Goal: Transaction & Acquisition: Purchase product/service

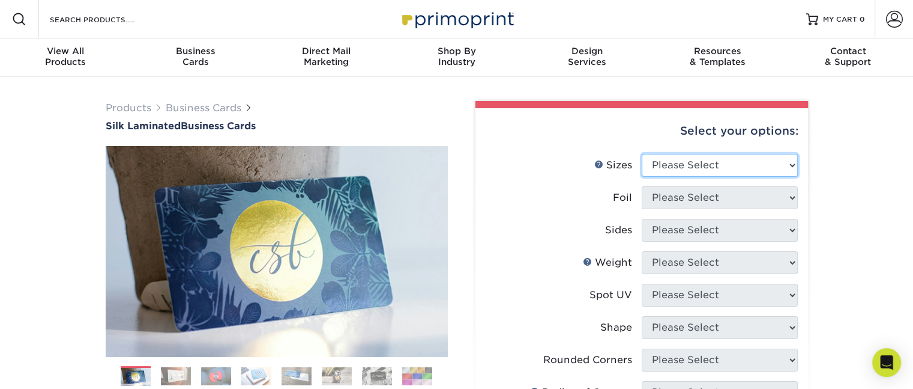
click at [724, 160] on select "Please Select 1.5" x 3.5" - Mini 1.75" x 3.5" - Mini 2" x 2" - Square 2" x 3" -…" at bounding box center [720, 165] width 156 height 23
select select "2.00x3.50"
click at [642, 154] on select "Please Select 1.5" x 3.5" - Mini 1.75" x 3.5" - Mini 2" x 2" - Square 2" x 3" -…" at bounding box center [720, 165] width 156 height 23
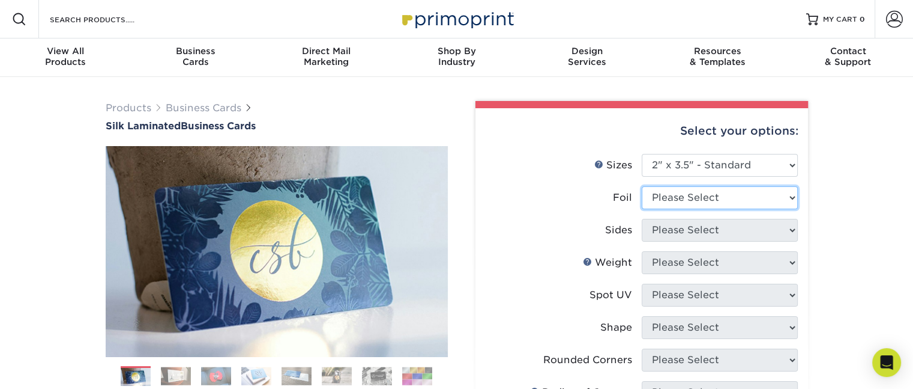
click at [746, 202] on select "Please Select Yes No" at bounding box center [720, 197] width 156 height 23
select select "1"
click at [642, 186] on select "Please Select Yes No" at bounding box center [720, 197] width 156 height 23
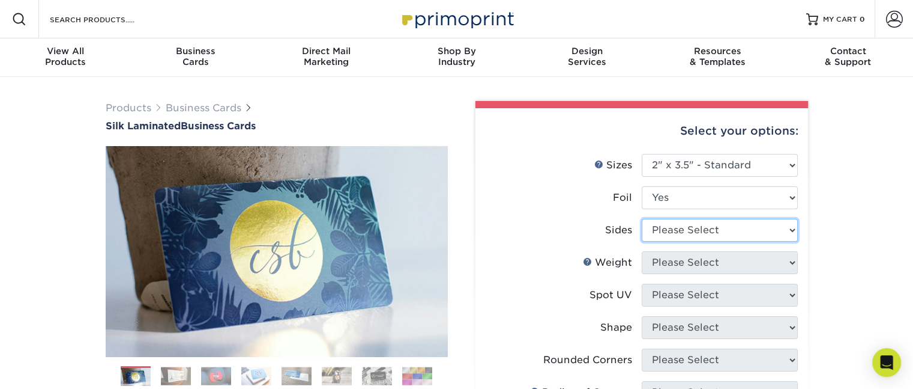
click at [732, 228] on select "Please Select Print Both Sides - Foil Both Sides Print Both Sides - Foil Front …" at bounding box center [720, 230] width 156 height 23
select select "a75ac2f1-9911-48d6-841d-245b5ac08f27"
click at [642, 219] on select "Please Select Print Both Sides - Foil Both Sides Print Both Sides - Foil Front …" at bounding box center [720, 230] width 156 height 23
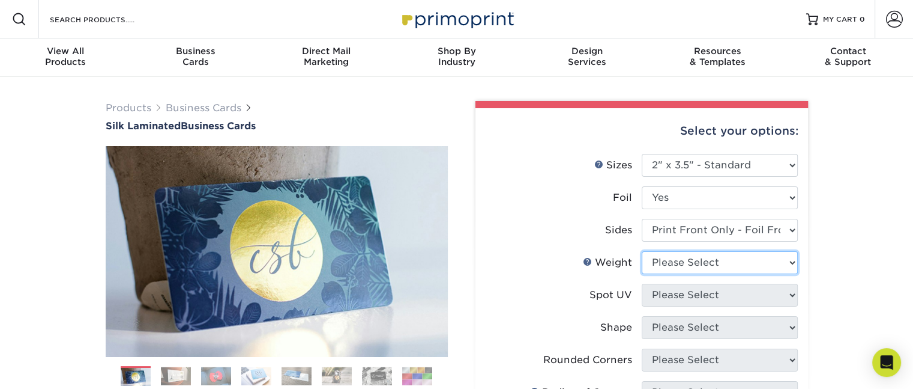
click at [724, 262] on select "Please Select 16PT" at bounding box center [720, 262] width 156 height 23
select select "16PT"
click at [642, 251] on select "Please Select 16PT" at bounding box center [720, 262] width 156 height 23
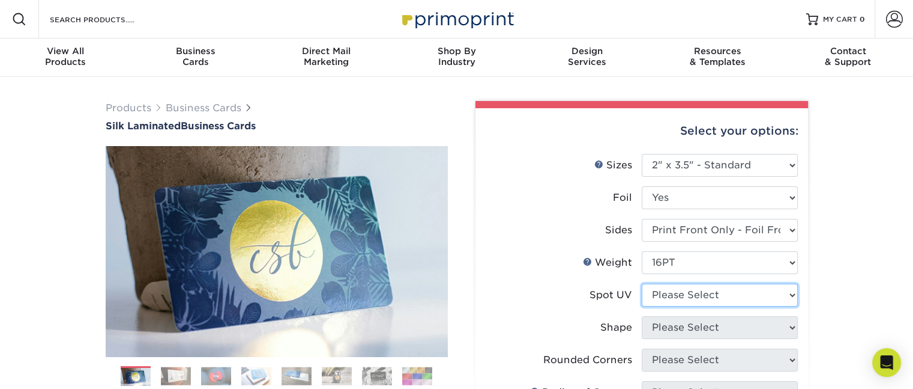
click at [714, 297] on select "Please Select No Spot UV Front Only" at bounding box center [720, 294] width 156 height 23
select select "1"
click at [642, 283] on select "Please Select No Spot UV Front Only" at bounding box center [720, 294] width 156 height 23
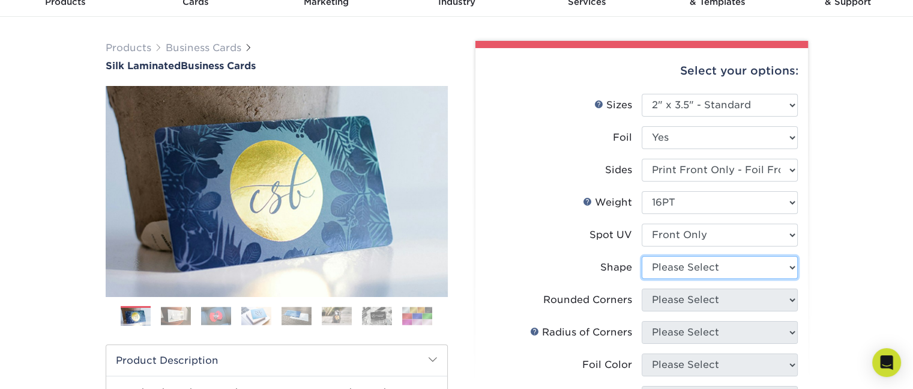
click at [715, 275] on select "Please Select Standard" at bounding box center [720, 267] width 156 height 23
select select "standard"
click at [642, 256] on select "Please Select Standard" at bounding box center [720, 267] width 156 height 23
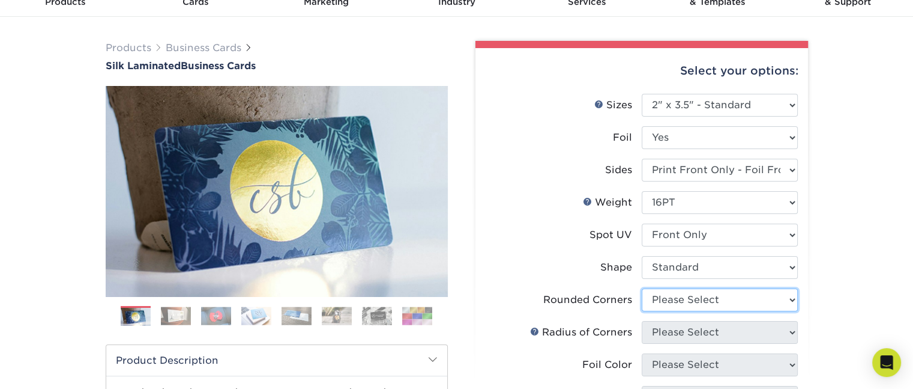
click at [715, 298] on select "Please Select Yes - Round 2 Corners Yes - Round 4 Corners No" at bounding box center [720, 299] width 156 height 23
select select "0"
click at [642, 288] on select "Please Select Yes - Round 2 Corners Yes - Round 4 Corners No" at bounding box center [720, 299] width 156 height 23
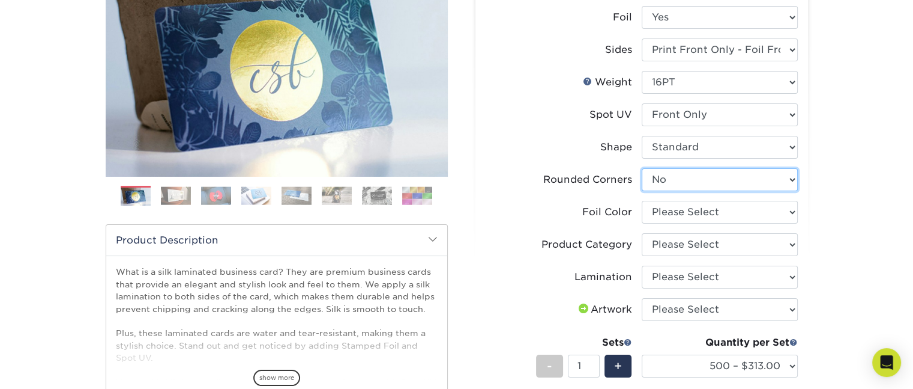
scroll to position [240, 0]
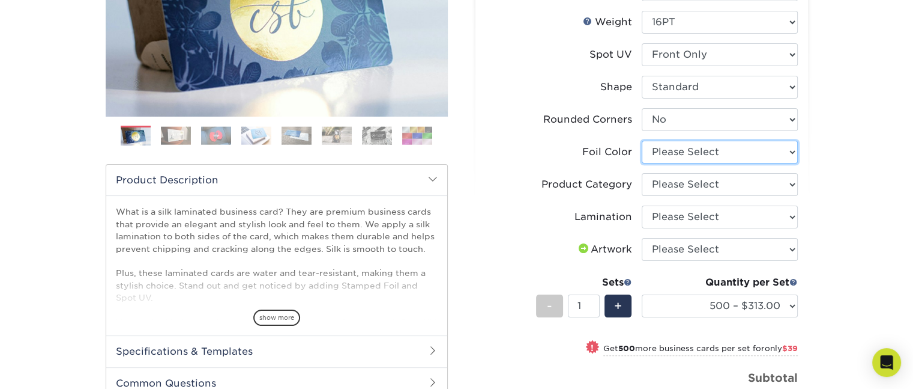
click at [781, 158] on select "Please Select Silver Foil Black Foil Blue Foil Copper Foil Gold Foil Red Foil R…" at bounding box center [720, 152] width 156 height 23
select select "f6b57705-51a7-4c3f-af19-88f31284f15c"
click at [642, 141] on select "Please Select Silver Foil Black Foil Blue Foil Copper Foil Gold Foil Red Foil R…" at bounding box center [720, 152] width 156 height 23
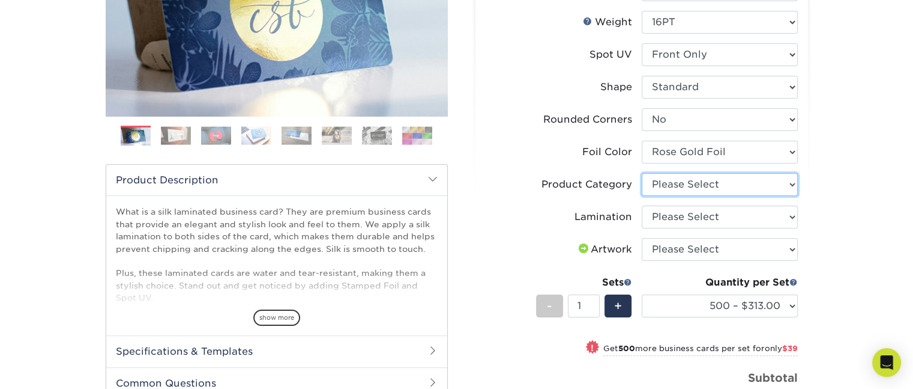
click at [698, 187] on select "Please Select Business Cards" at bounding box center [720, 184] width 156 height 23
select select "3b5148f1-0588-4f88-a218-97bcfdce65c1"
click at [642, 173] on select "Please Select Business Cards" at bounding box center [720, 184] width 156 height 23
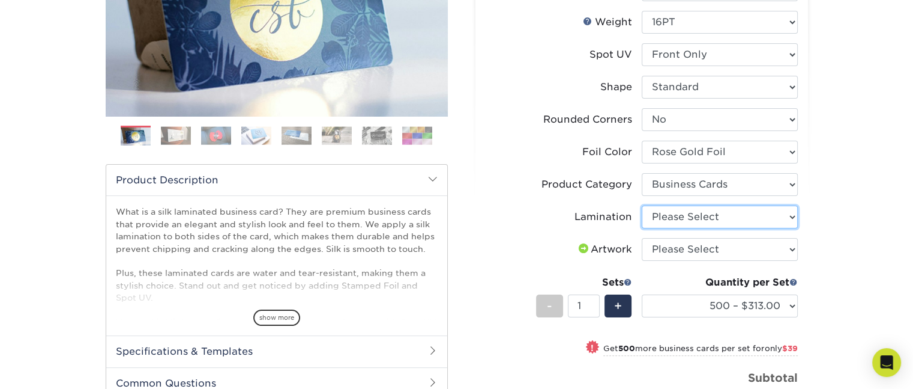
click at [698, 215] on select "Please Select Silk" at bounding box center [720, 216] width 156 height 23
click at [815, 192] on div "Select your options: Sizes Help Sizes Please Select 1.5" x 3.5" - Mini -" at bounding box center [637, 210] width 360 height 698
click at [776, 247] on select "Please Select I will upload files I need a design - $100" at bounding box center [720, 249] width 156 height 23
select select "upload"
click at [642, 238] on select "Please Select I will upload files I need a design - $100" at bounding box center [720, 249] width 156 height 23
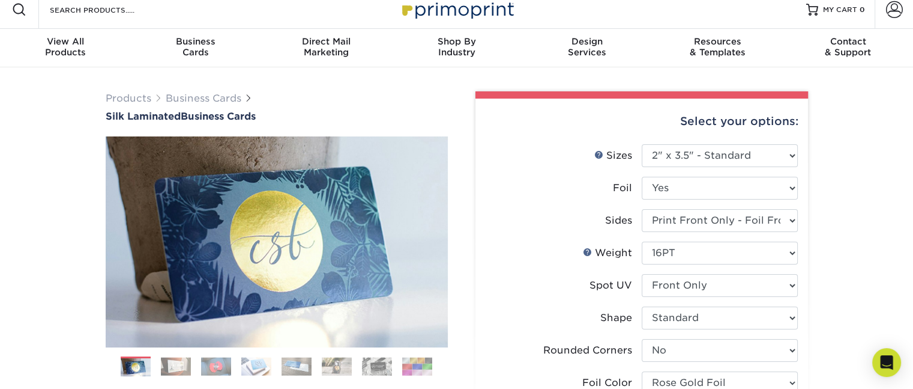
scroll to position [0, 0]
